Goal: Transaction & Acquisition: Purchase product/service

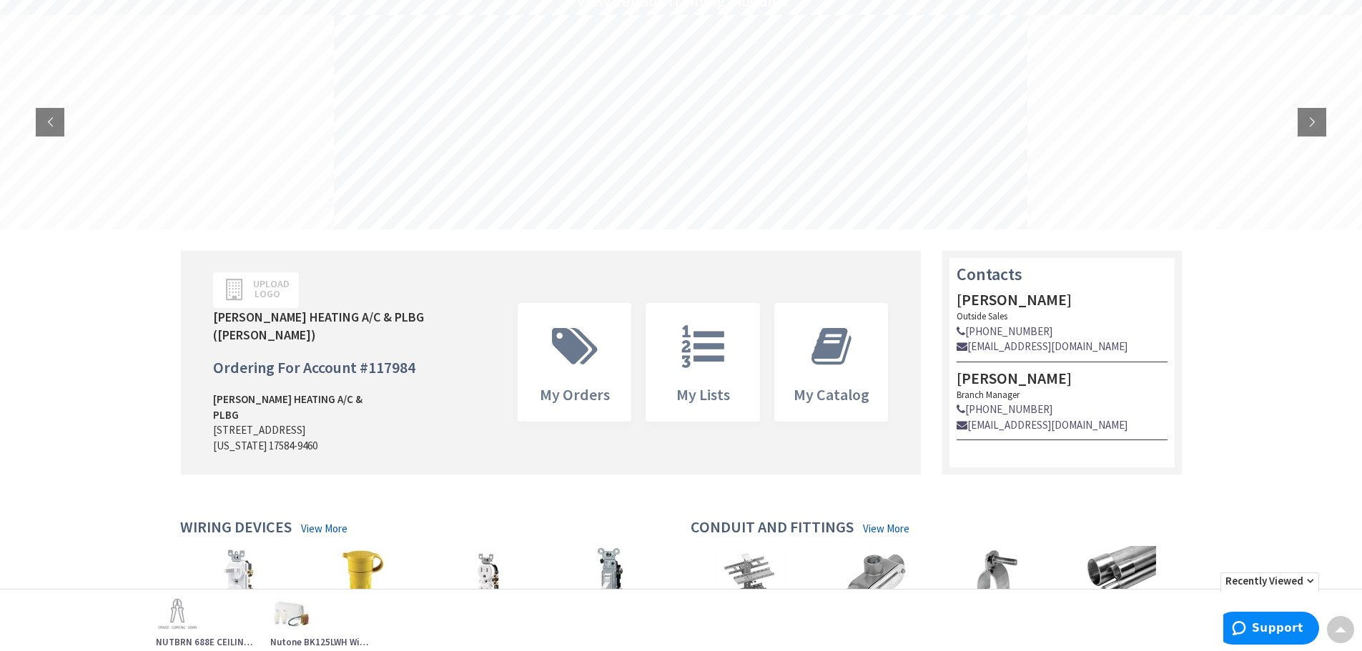
click at [486, 329] on div "Upload Logo GROFF'S HEATING A/C & PLBG (Scott Shireman) Ordering For Account # …" at bounding box center [347, 366] width 290 height 188
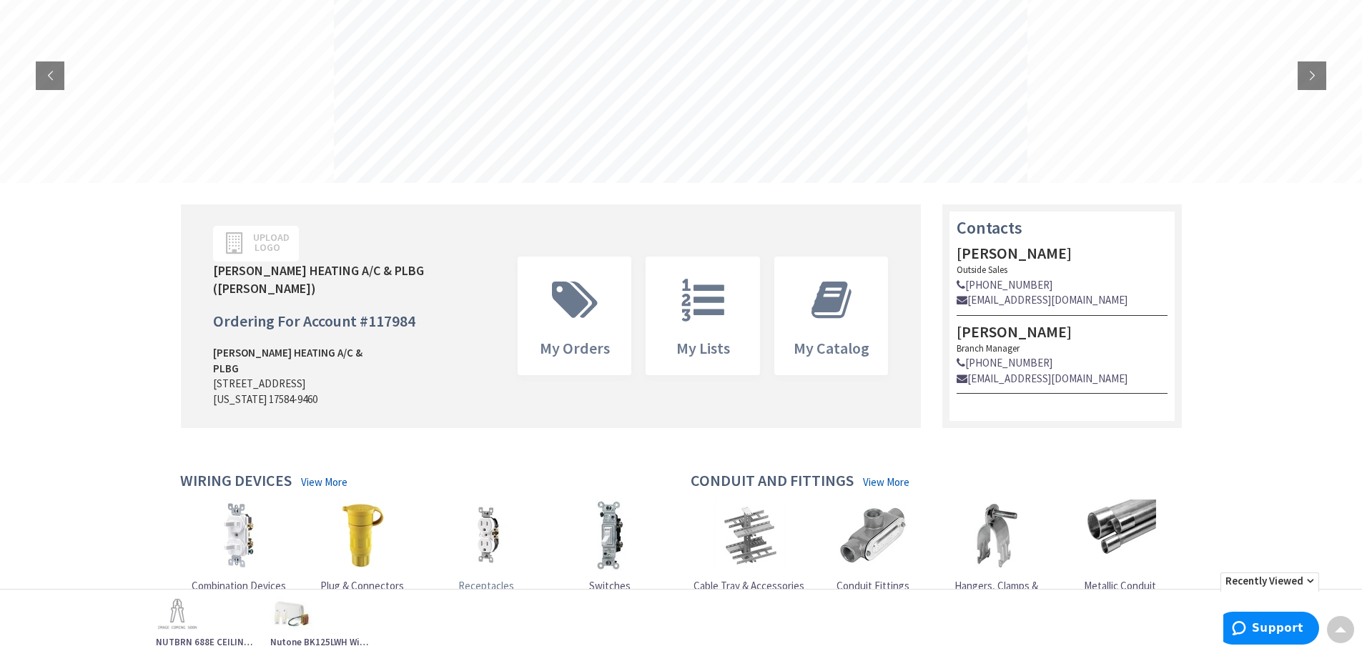
scroll to position [214, 0]
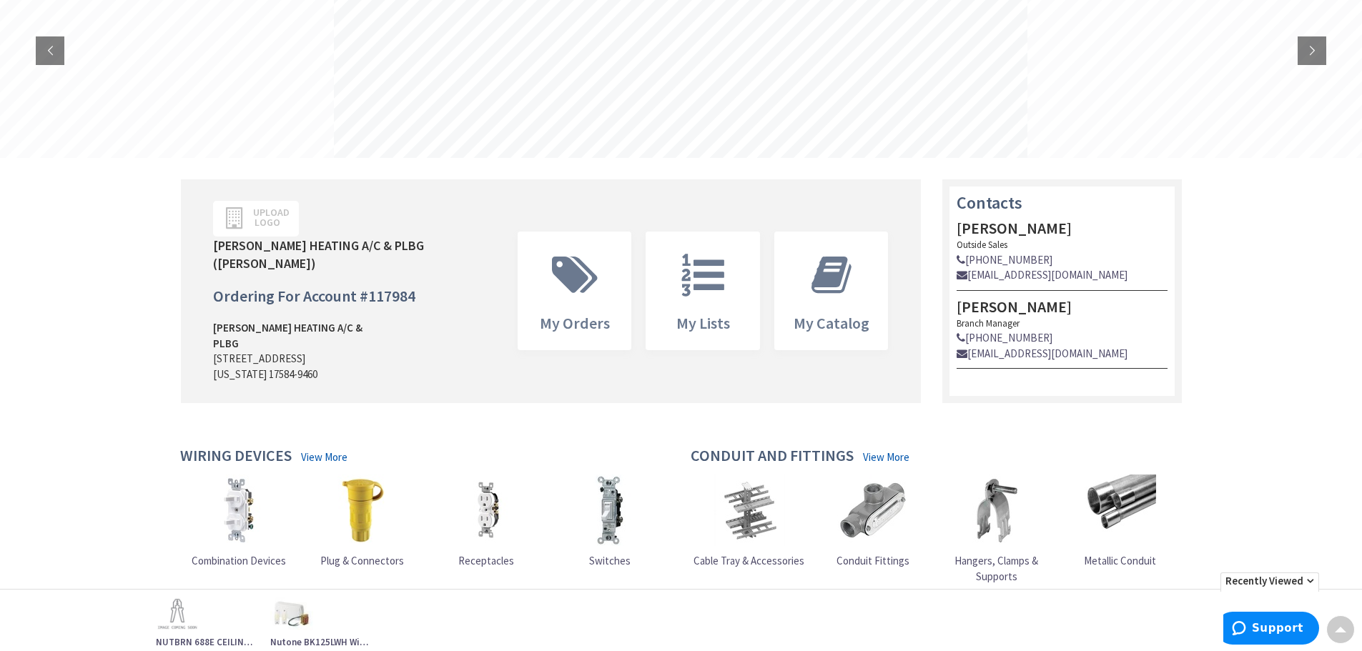
click at [492, 497] on img at bounding box center [485, 510] width 71 height 71
click at [483, 510] on img at bounding box center [485, 510] width 71 height 71
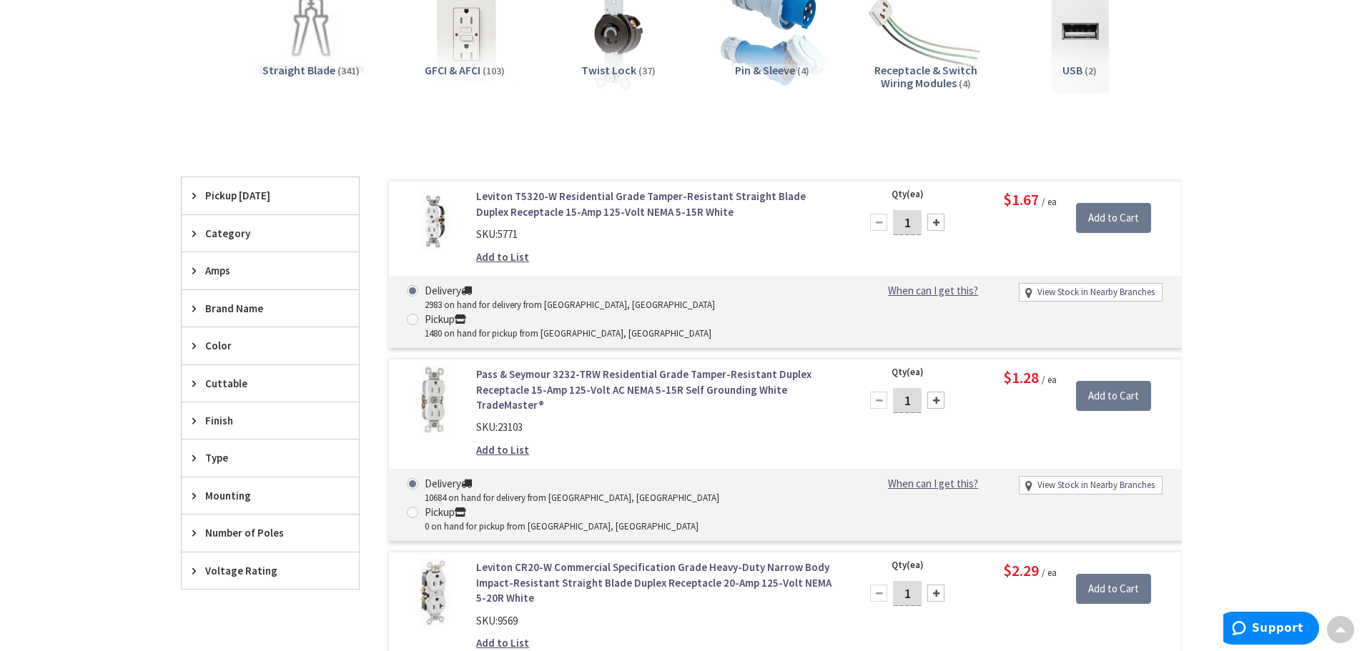
scroll to position [287, 0]
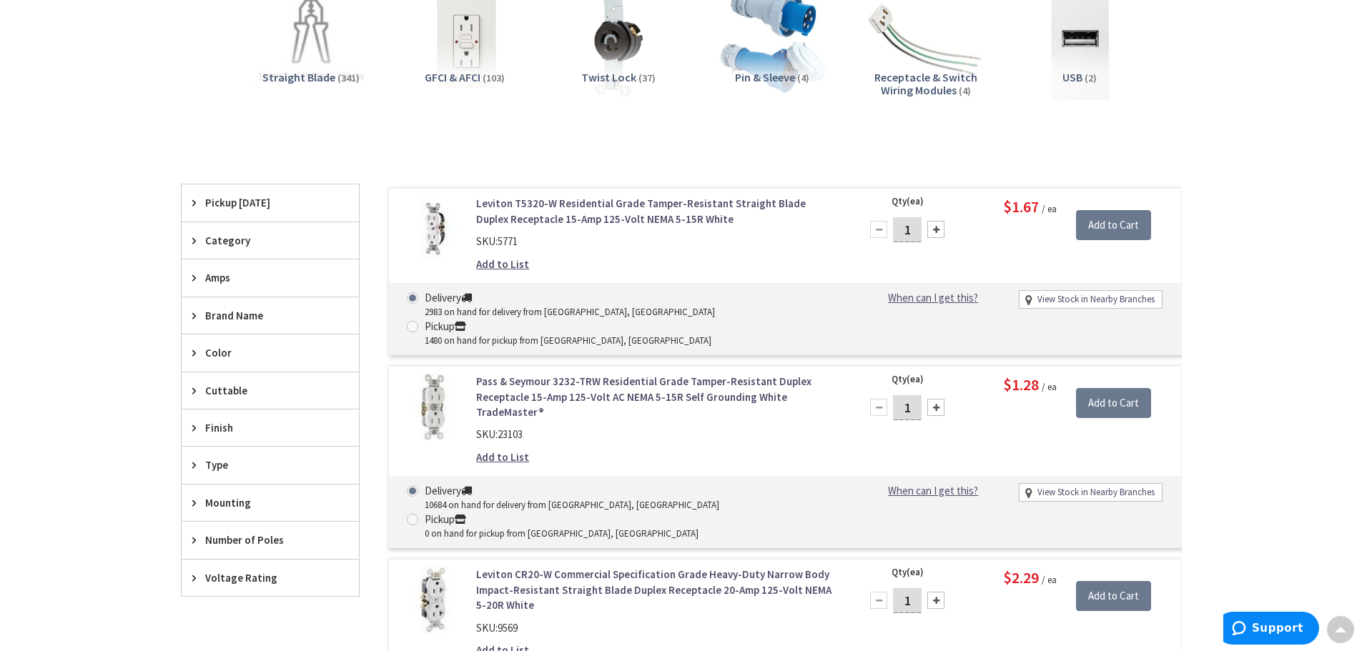
click at [249, 351] on span "Color" at bounding box center [263, 352] width 117 height 15
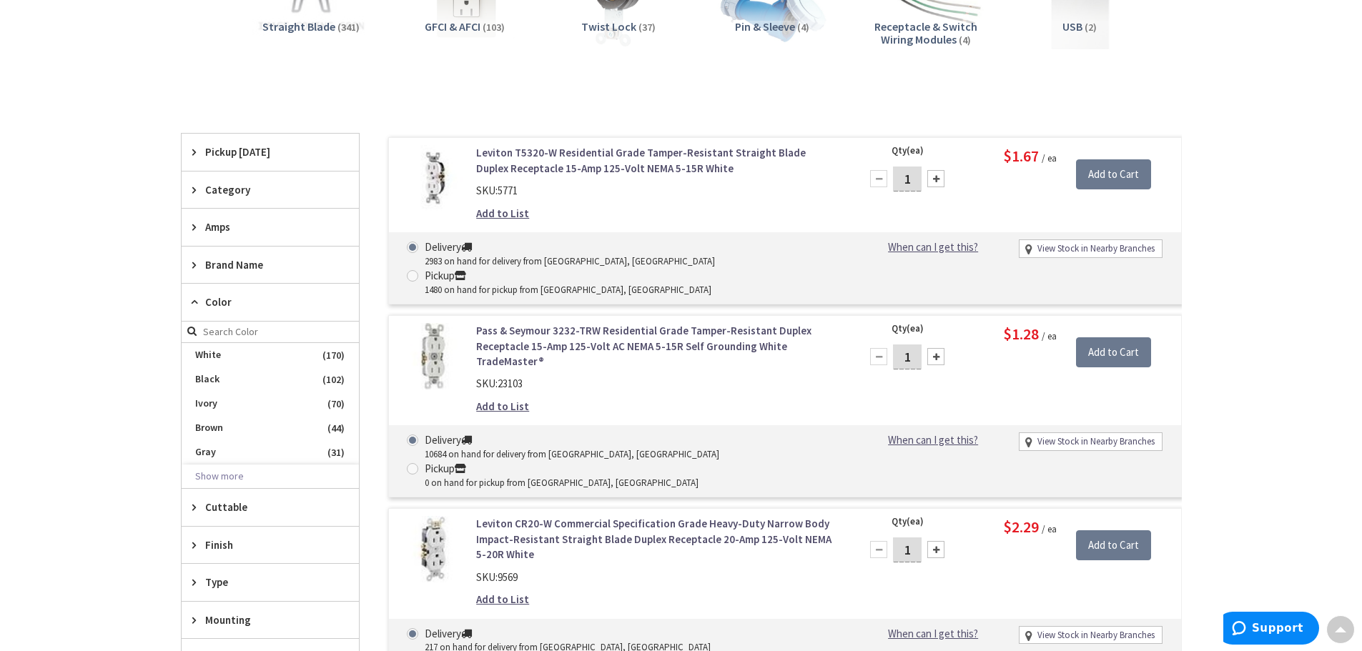
scroll to position [358, 0]
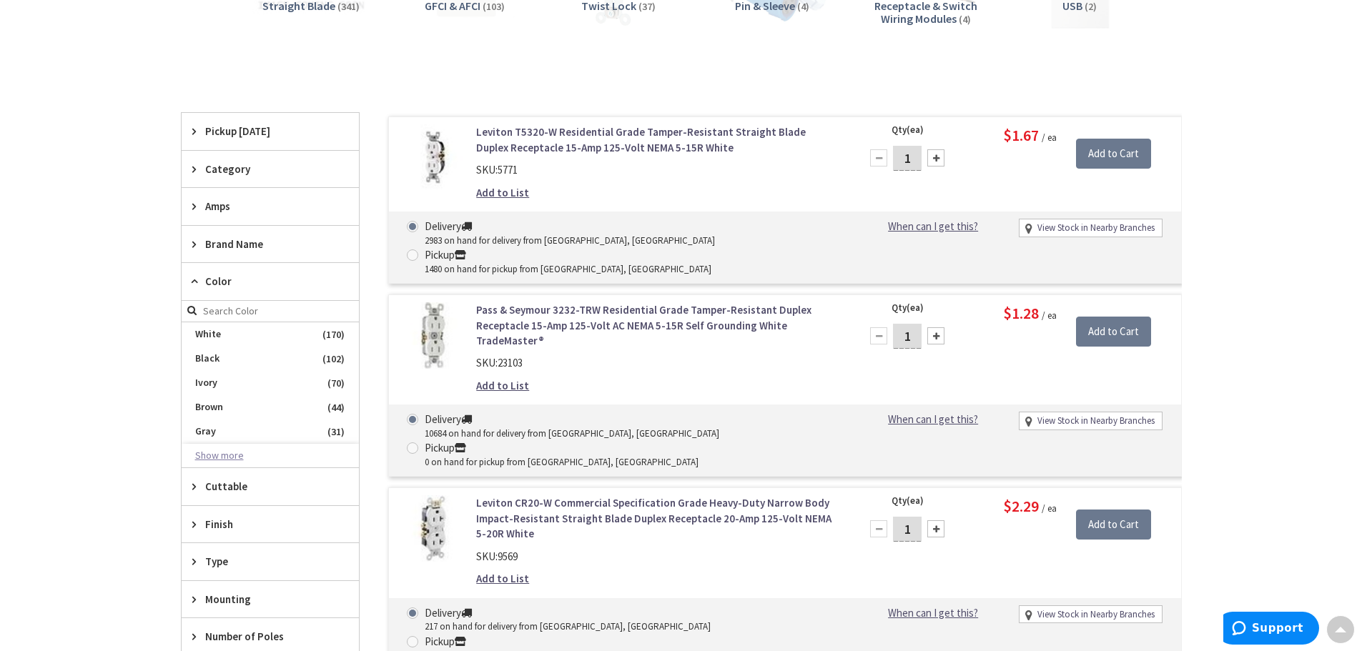
click at [195, 455] on button "Show more" at bounding box center [270, 456] width 177 height 24
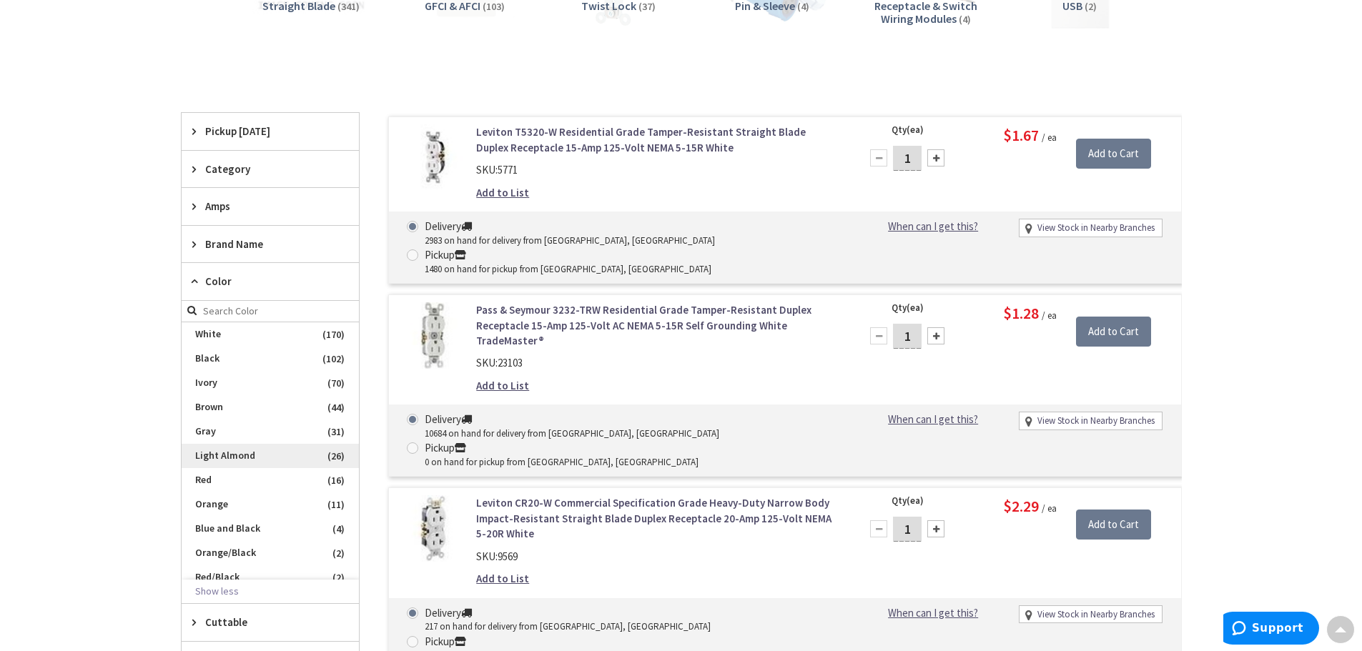
click at [241, 453] on span "Light Almond" at bounding box center [270, 456] width 177 height 24
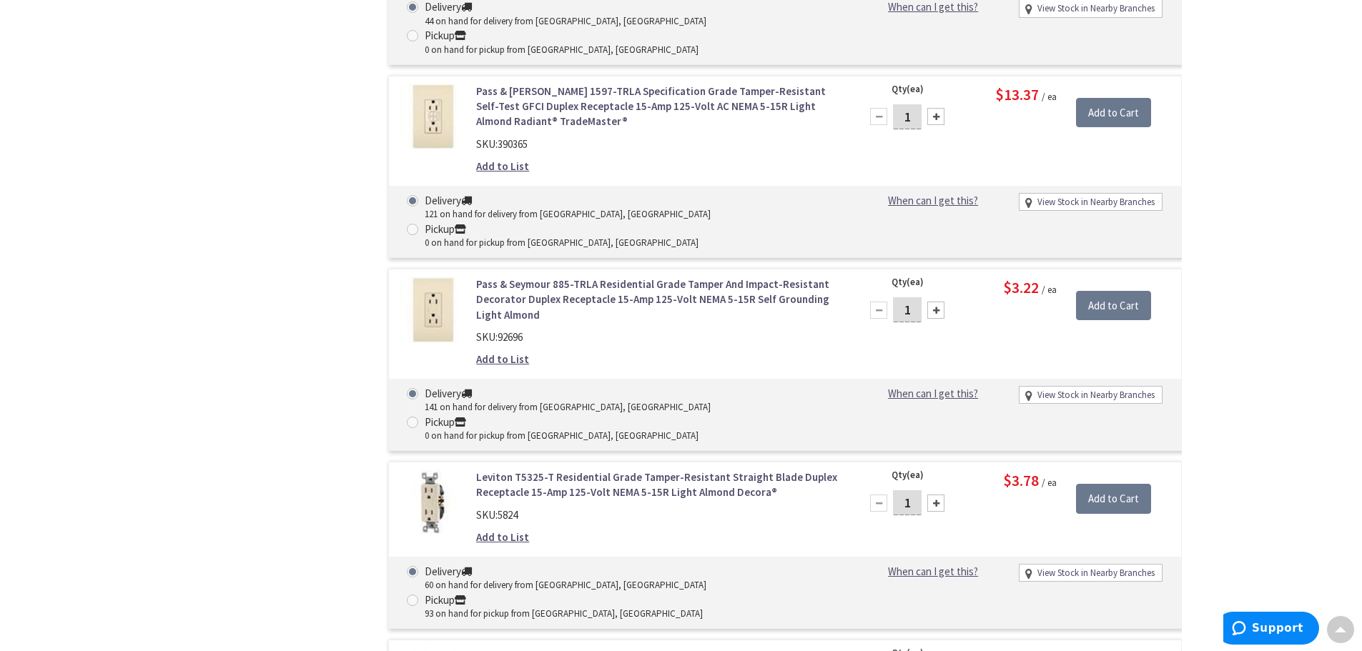
scroll to position [1573, 0]
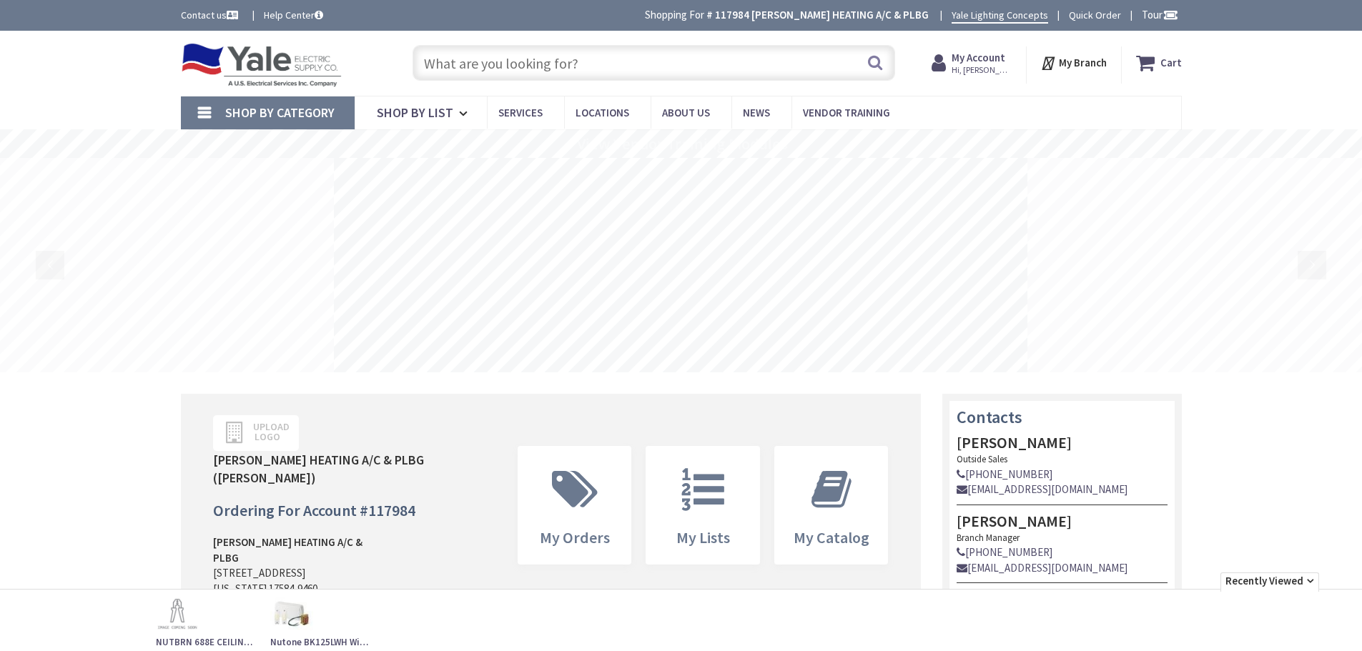
click at [466, 63] on input "text" at bounding box center [653, 63] width 482 height 36
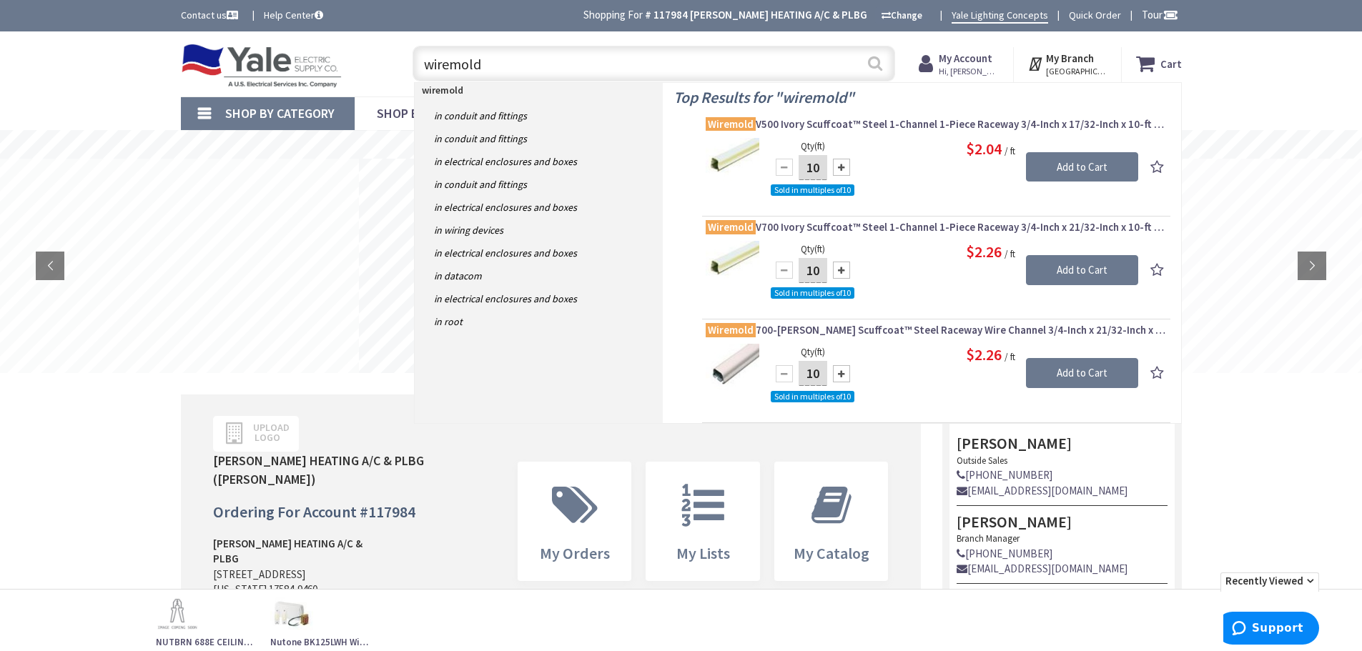
type input "wiremold"
click at [872, 66] on button "Search" at bounding box center [875, 63] width 19 height 32
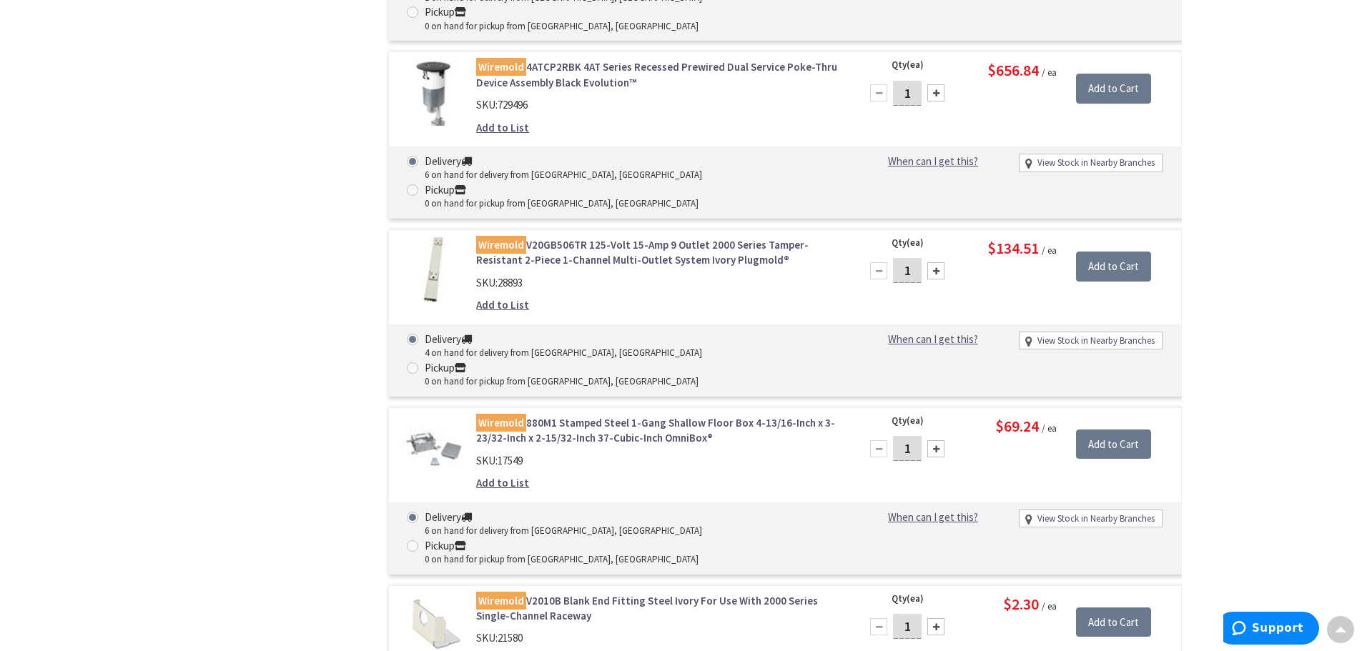
scroll to position [26804, 0]
